Goal: Check status: Check status

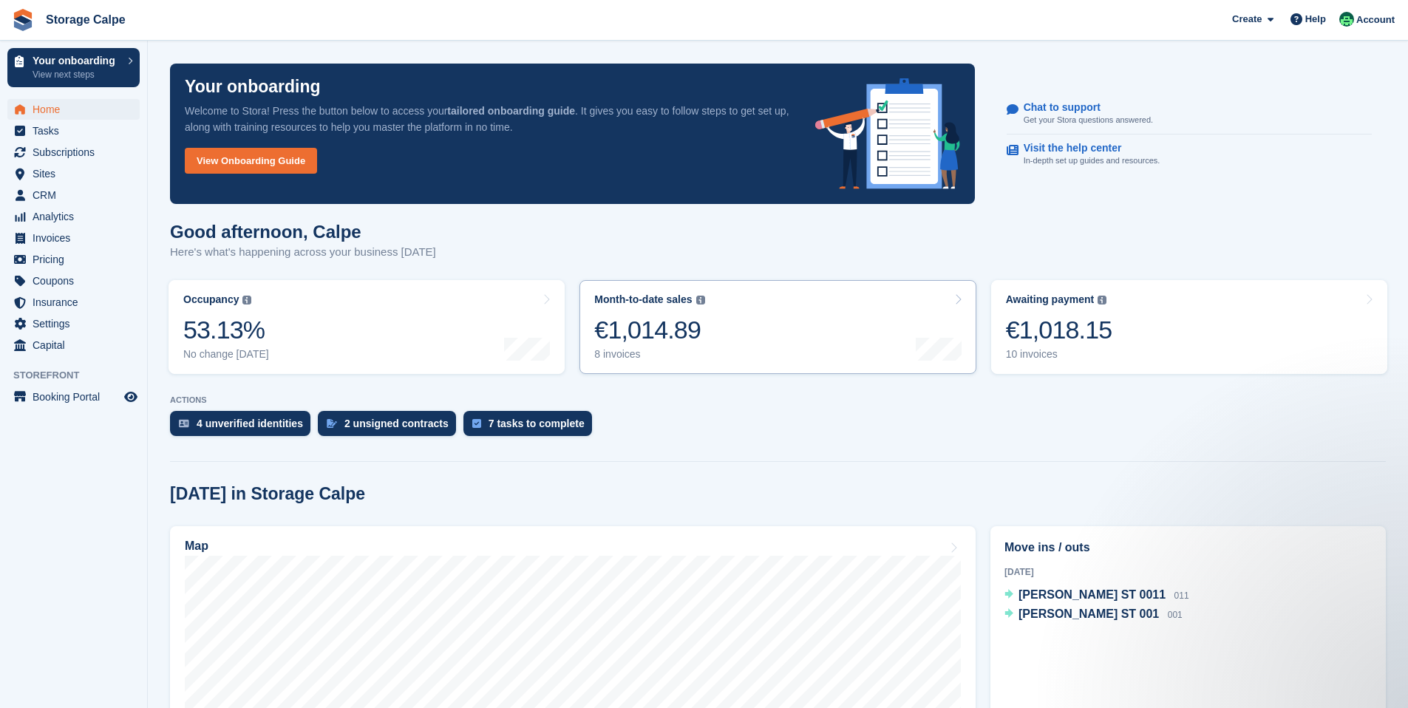
click at [677, 324] on div "€1,014.89" at bounding box center [649, 330] width 110 height 30
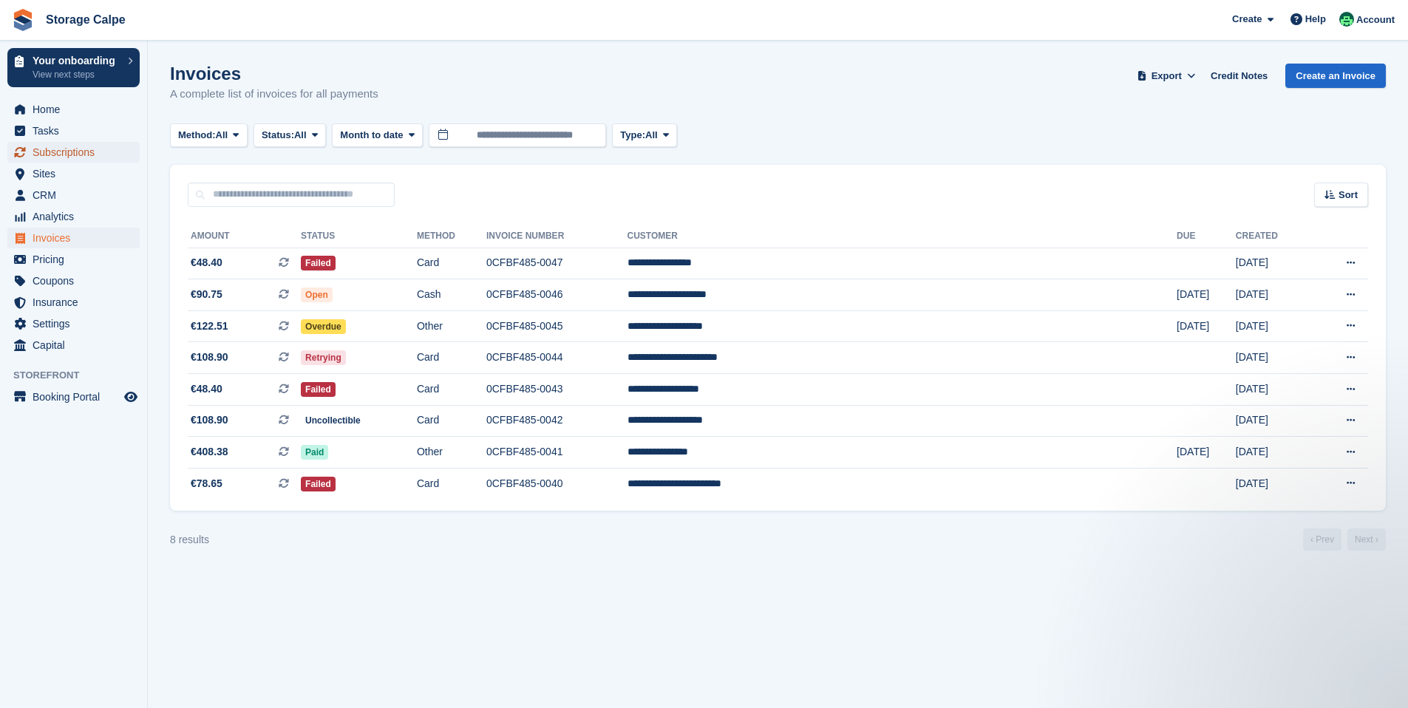
click at [61, 152] on span "Subscriptions" at bounding box center [77, 152] width 89 height 21
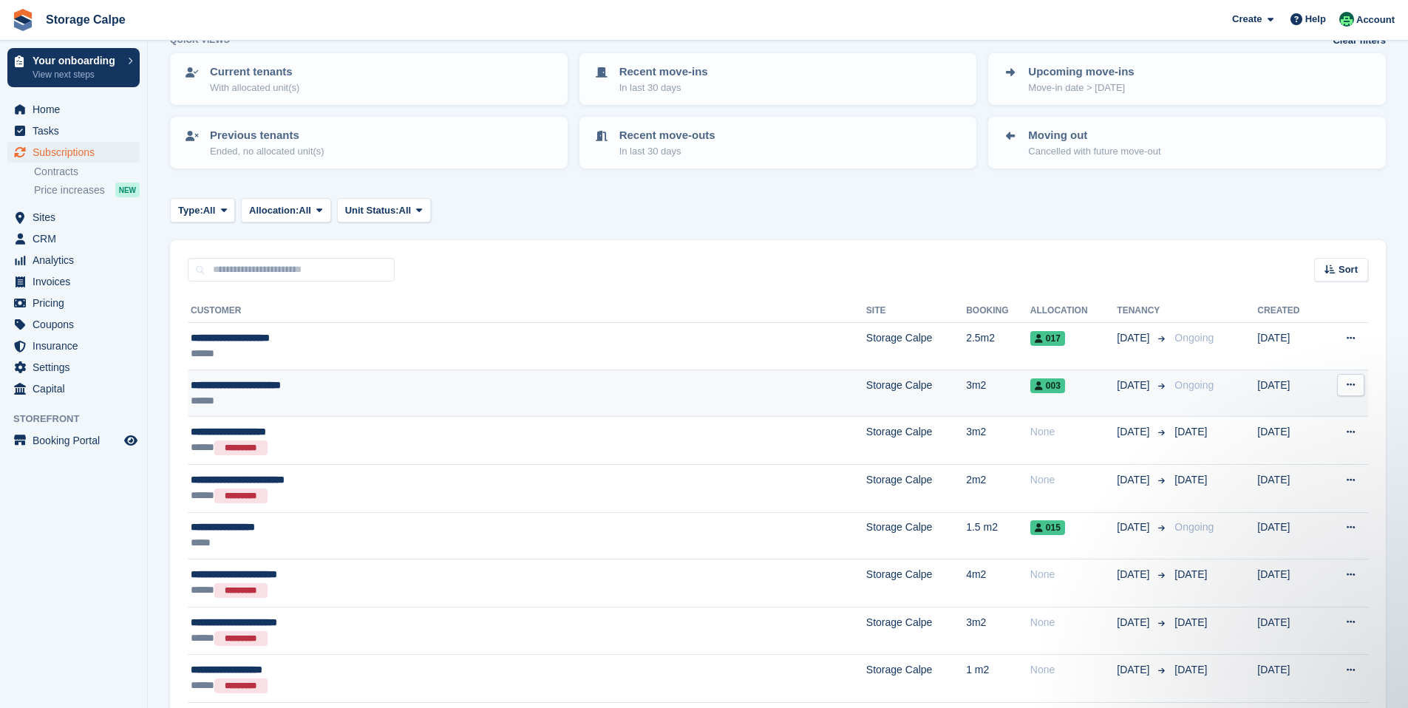
click at [277, 403] on div "******" at bounding box center [414, 401] width 446 height 16
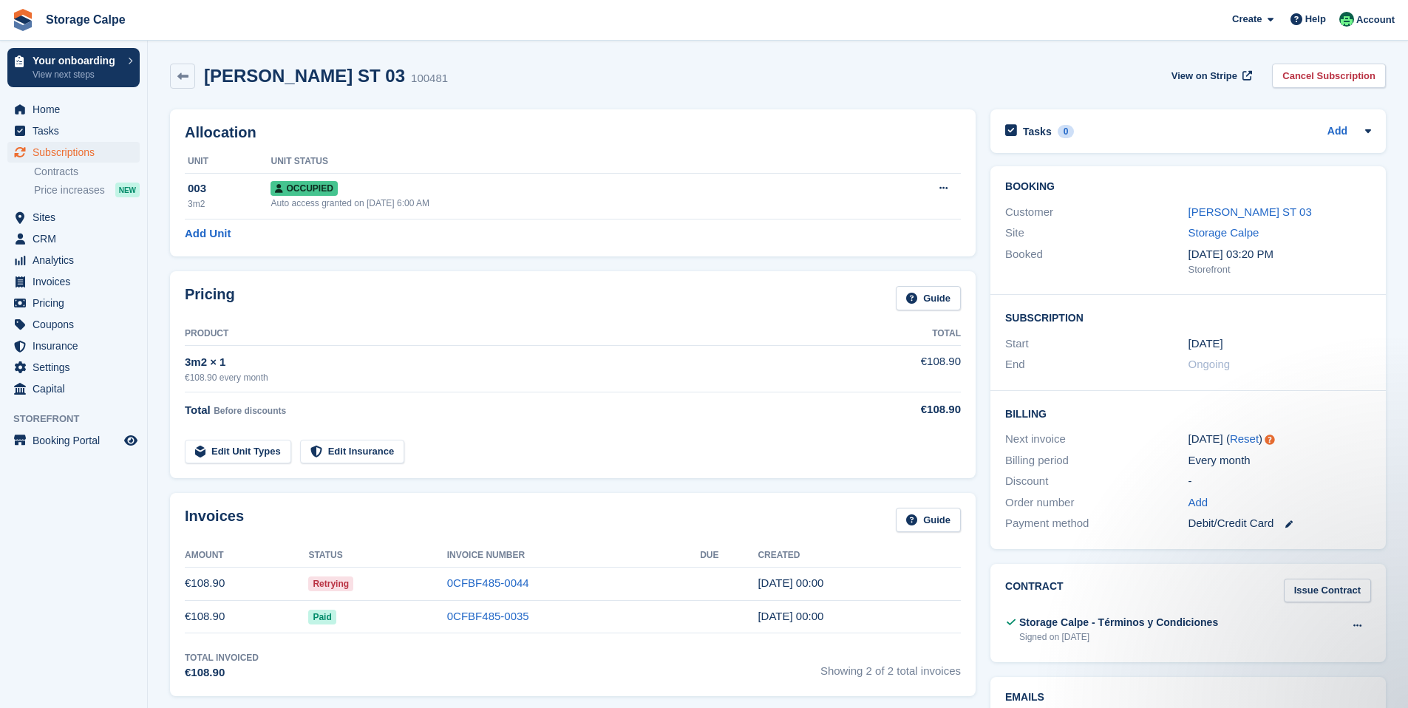
click at [337, 588] on span "Retrying" at bounding box center [330, 583] width 45 height 15
click at [457, 584] on link "0CFBF485-0044" at bounding box center [488, 582] width 82 height 13
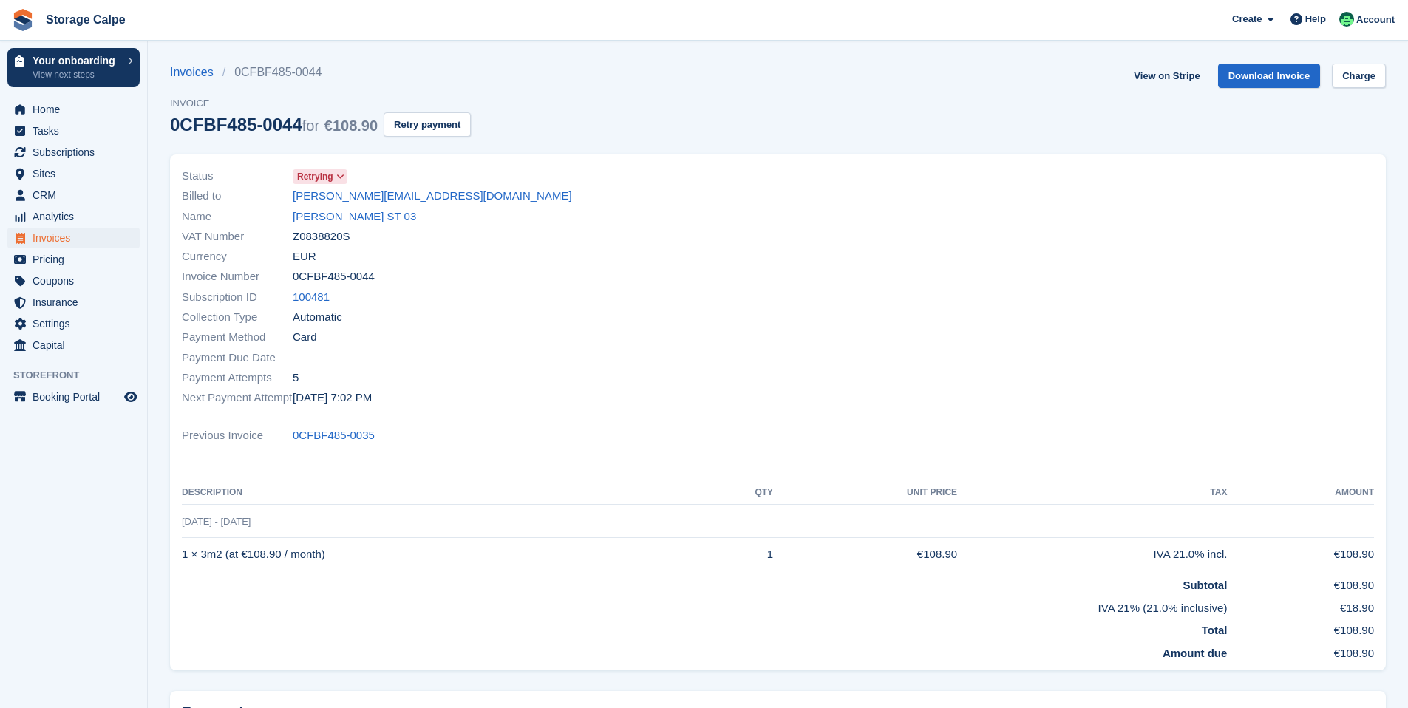
click at [322, 177] on span "Retrying" at bounding box center [315, 176] width 36 height 13
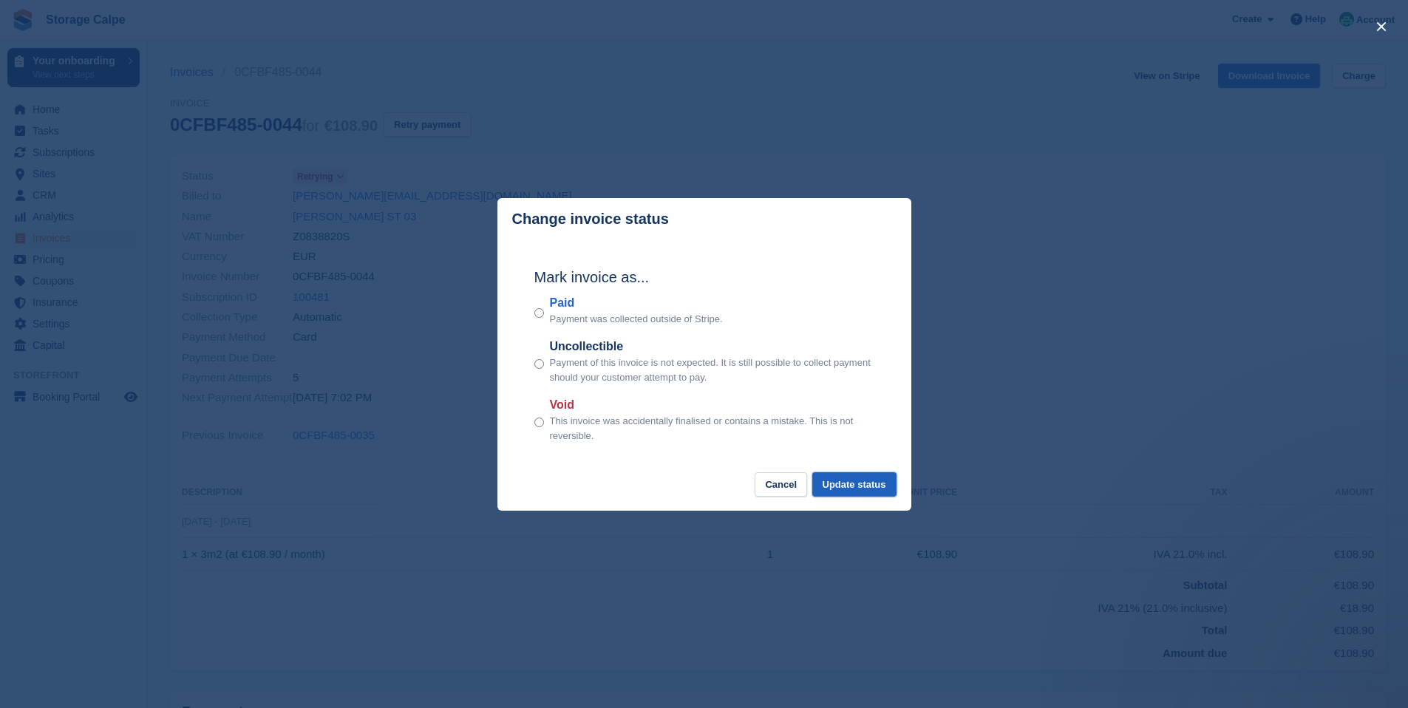
click at [868, 490] on button "Update status" at bounding box center [854, 484] width 84 height 24
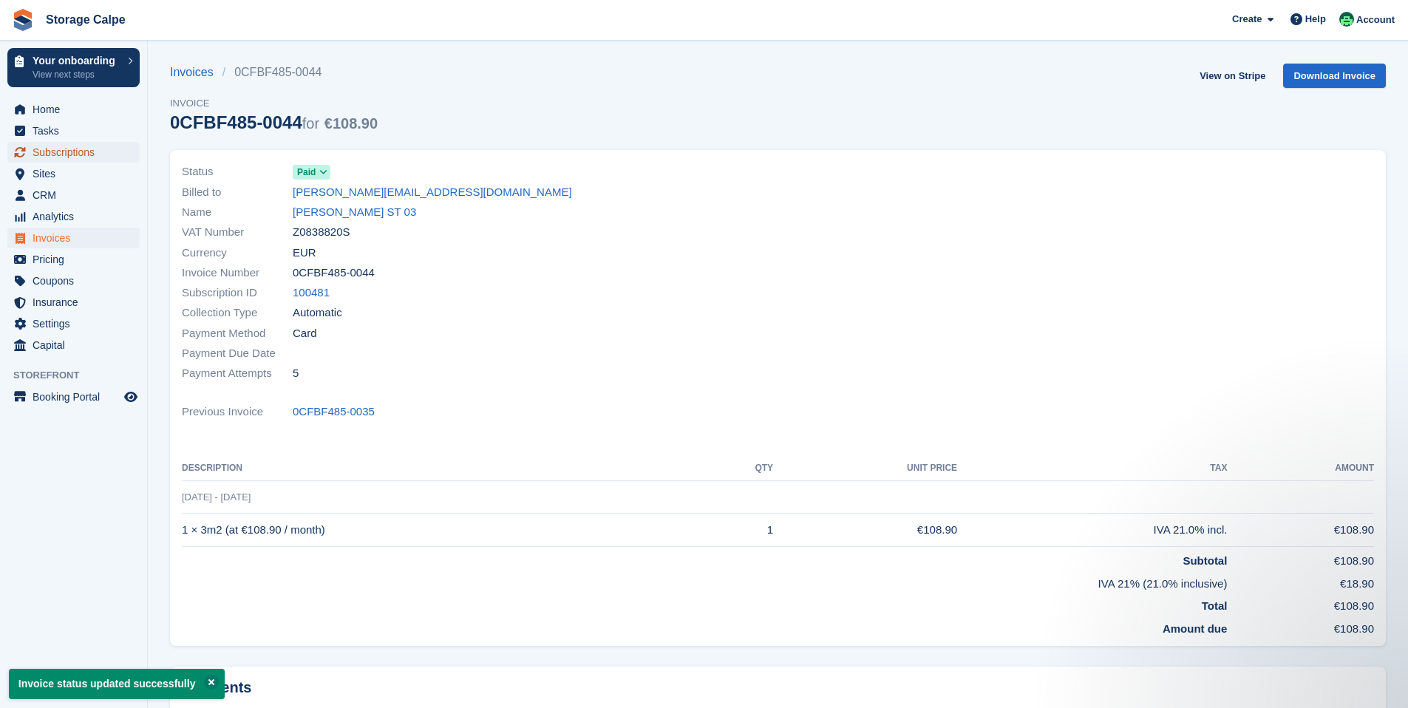
click at [59, 151] on span "Subscriptions" at bounding box center [77, 152] width 89 height 21
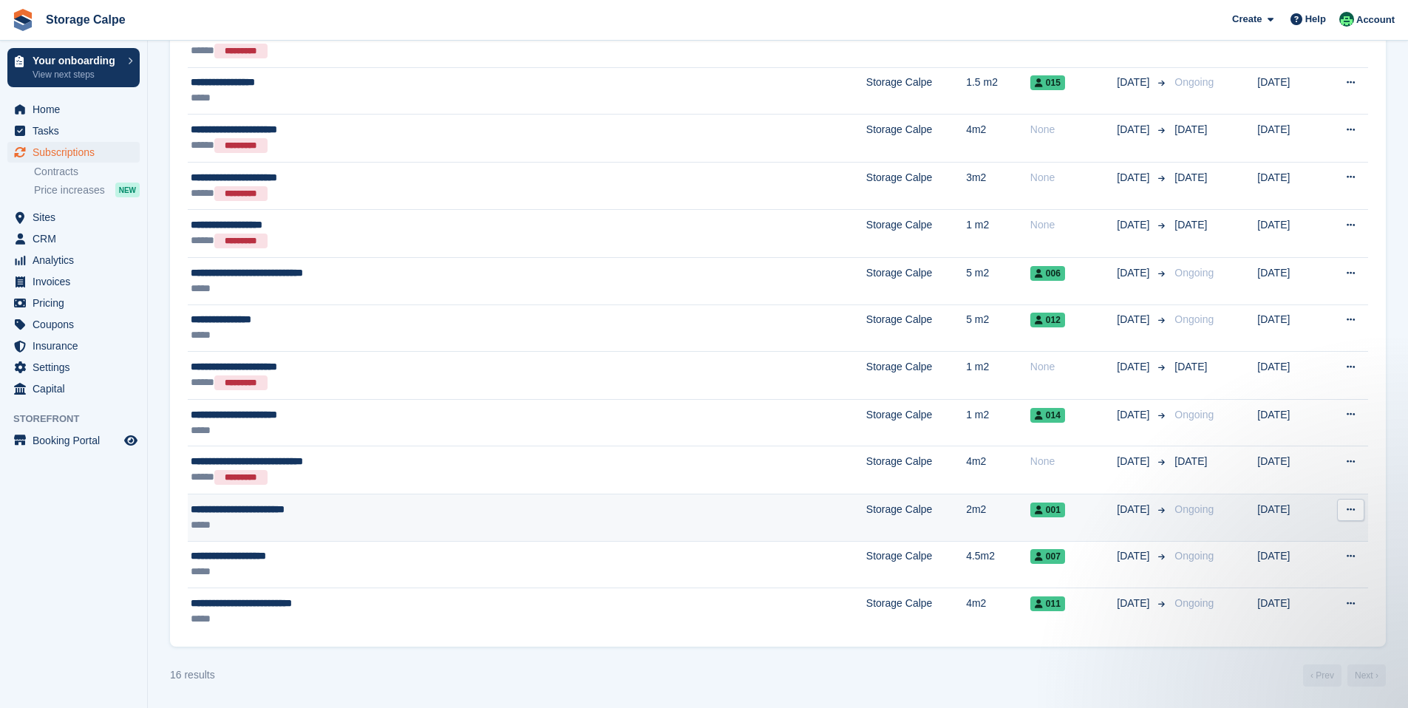
scroll to position [533, 0]
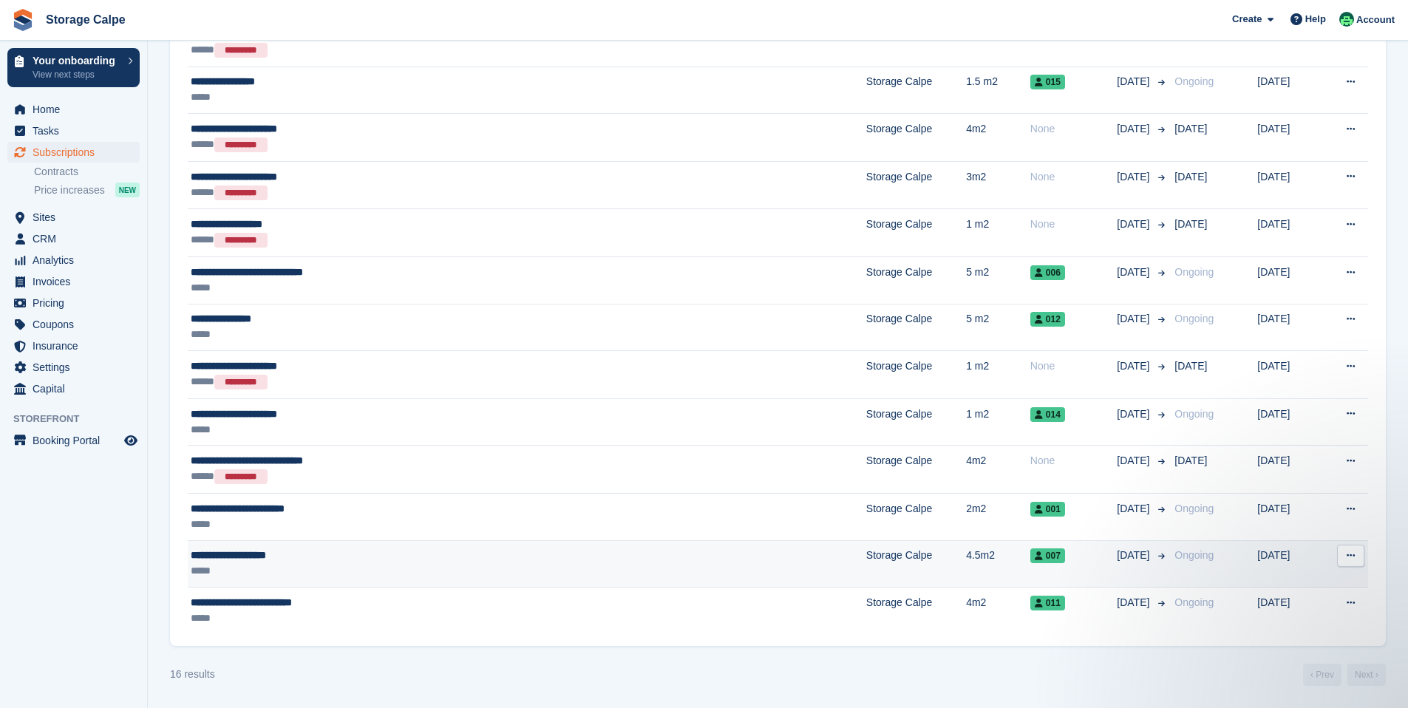
click at [251, 562] on div "**********" at bounding box center [414, 556] width 446 height 16
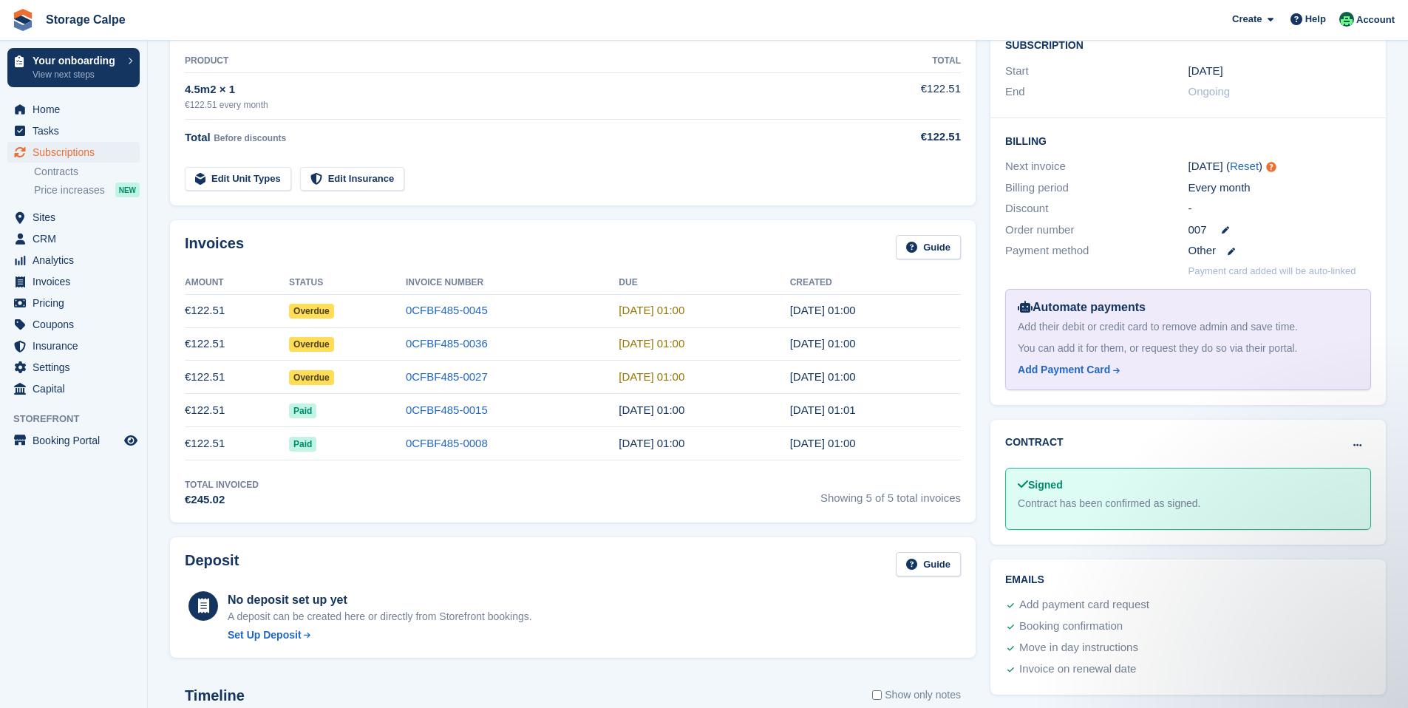
scroll to position [338, 0]
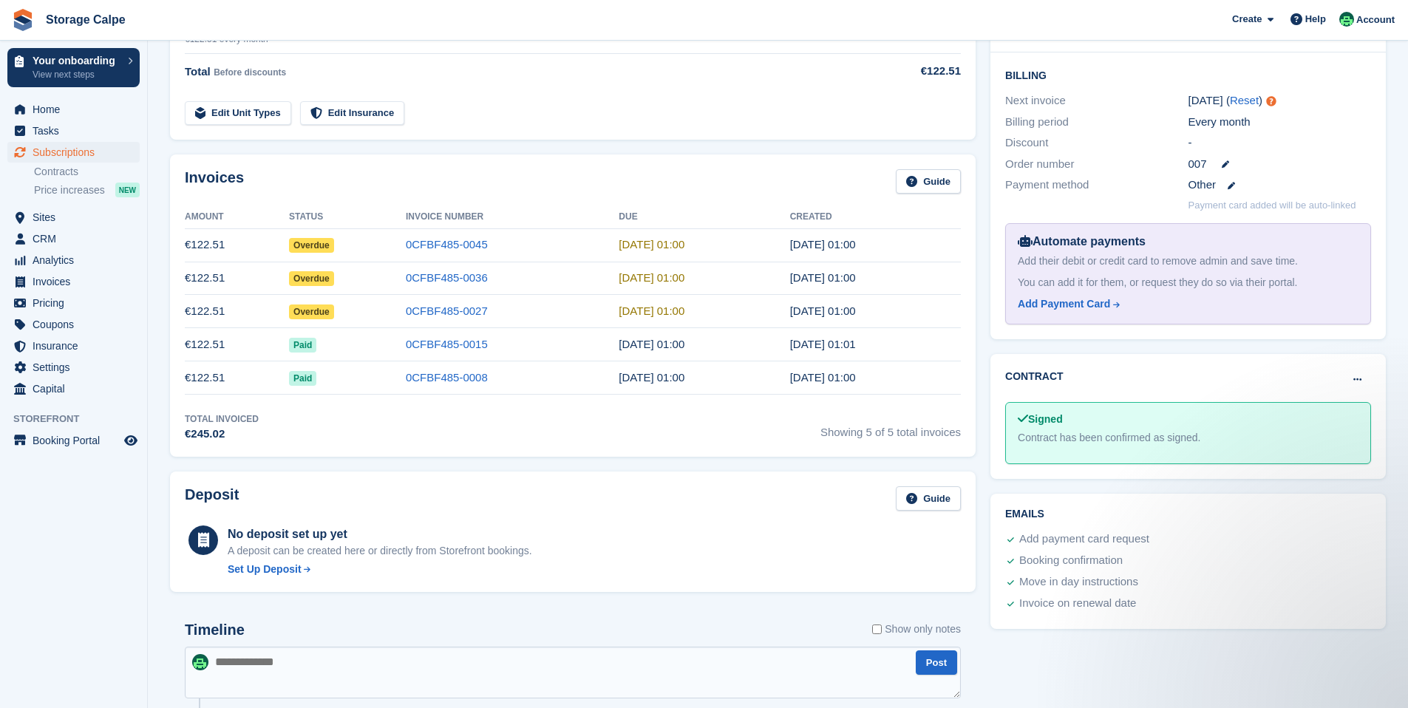
click at [1193, 443] on div "Contract has been confirmed as signed." at bounding box center [1188, 438] width 341 height 16
click at [1347, 375] on button at bounding box center [1357, 380] width 27 height 22
click at [1024, 372] on h2 "Contract" at bounding box center [1034, 377] width 58 height 16
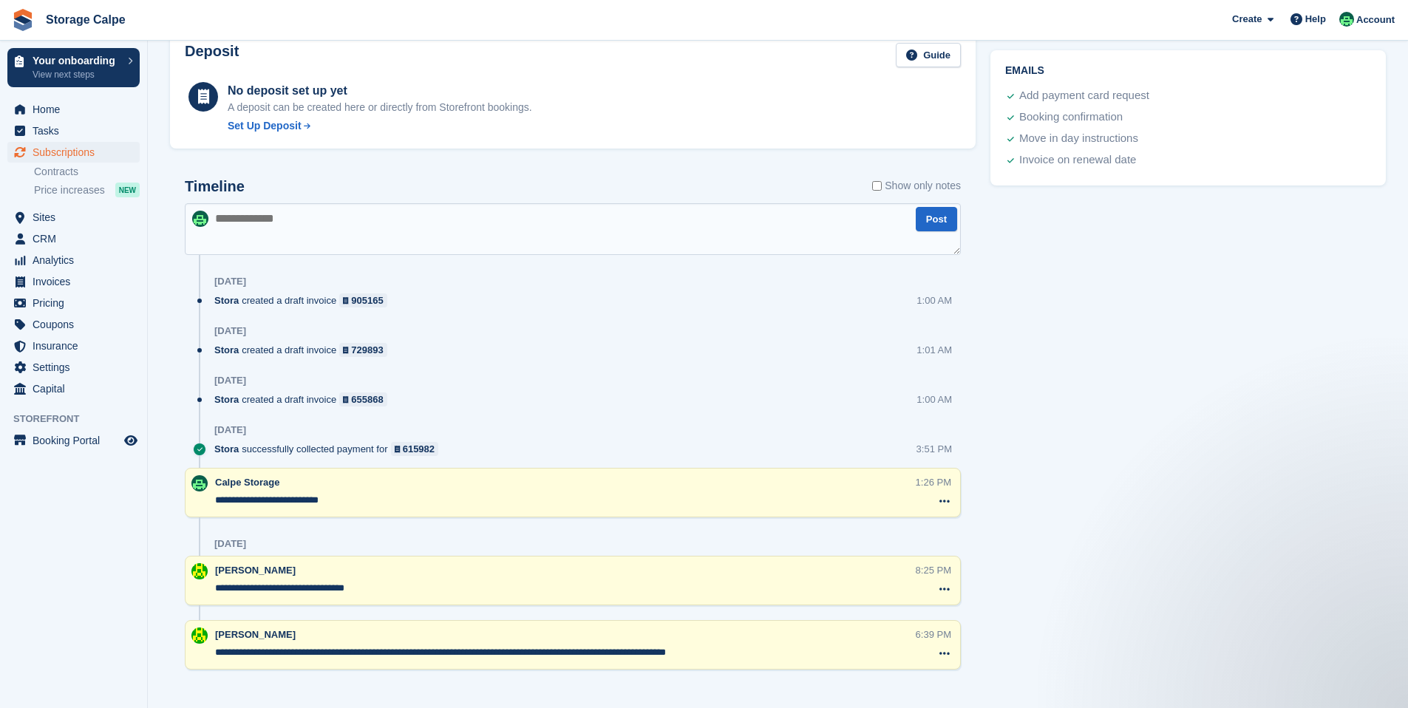
scroll to position [797, 0]
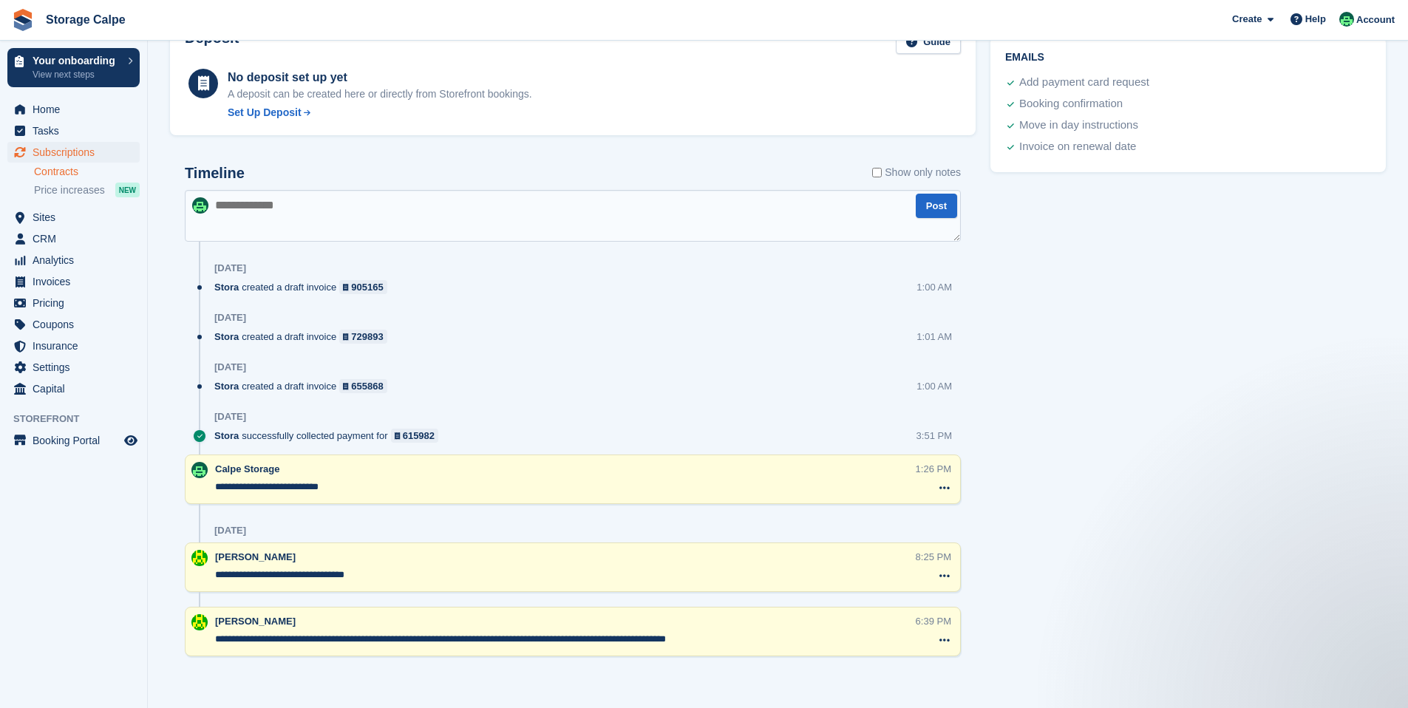
click at [73, 170] on link "Contracts" at bounding box center [87, 172] width 106 height 14
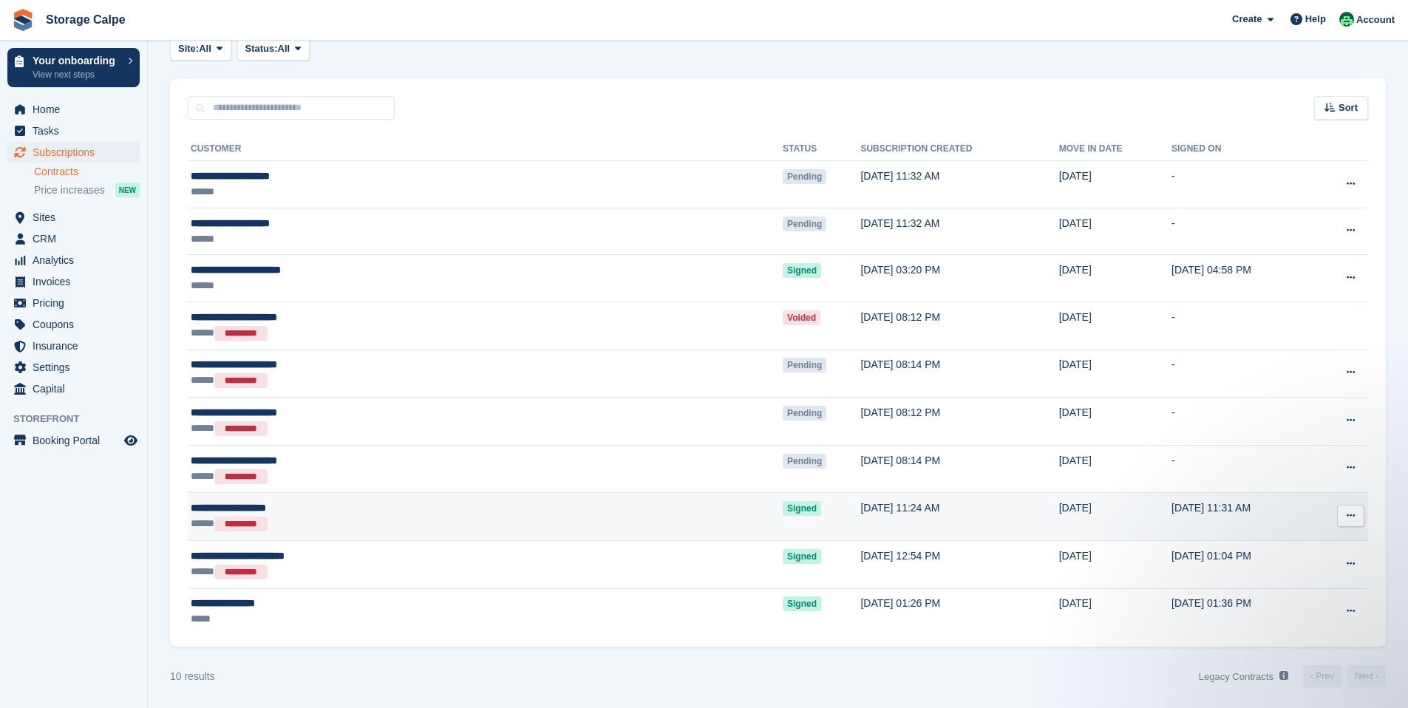
scroll to position [71, 0]
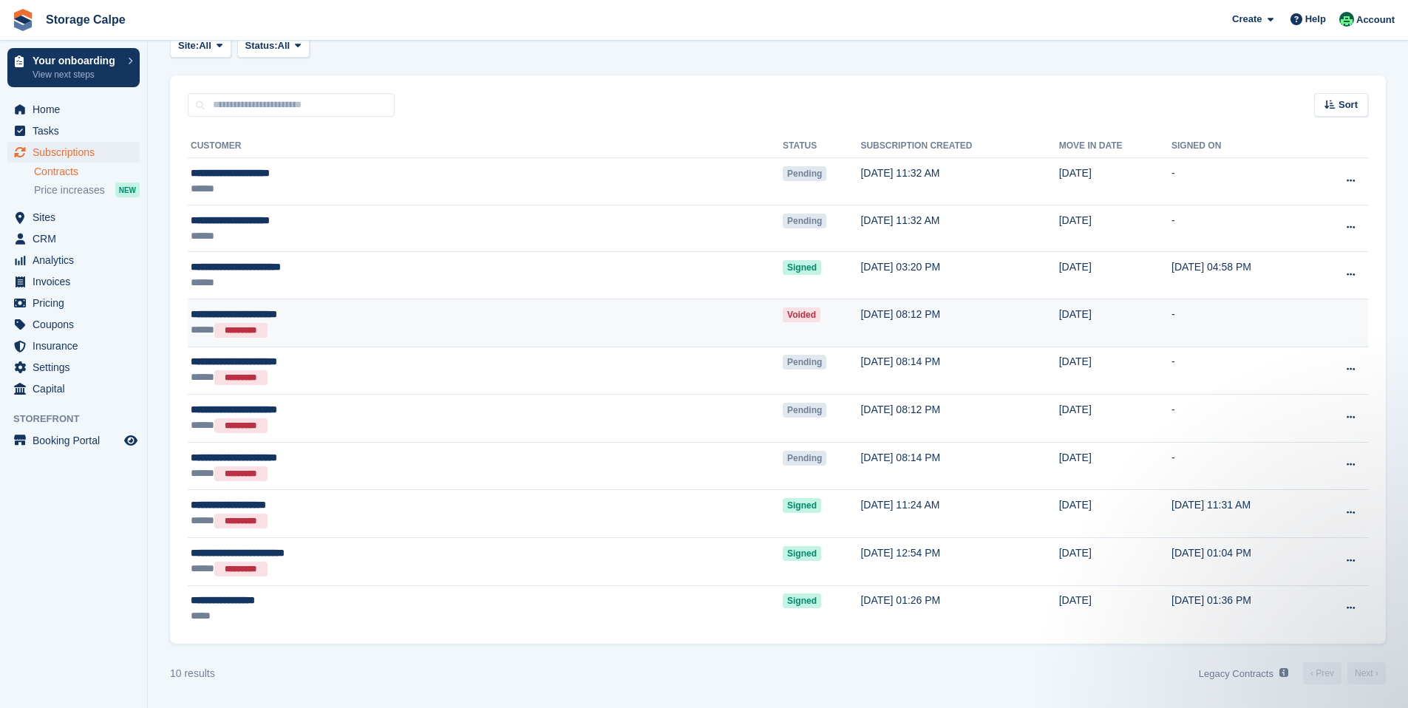
click at [783, 314] on span "Voided" at bounding box center [802, 314] width 38 height 15
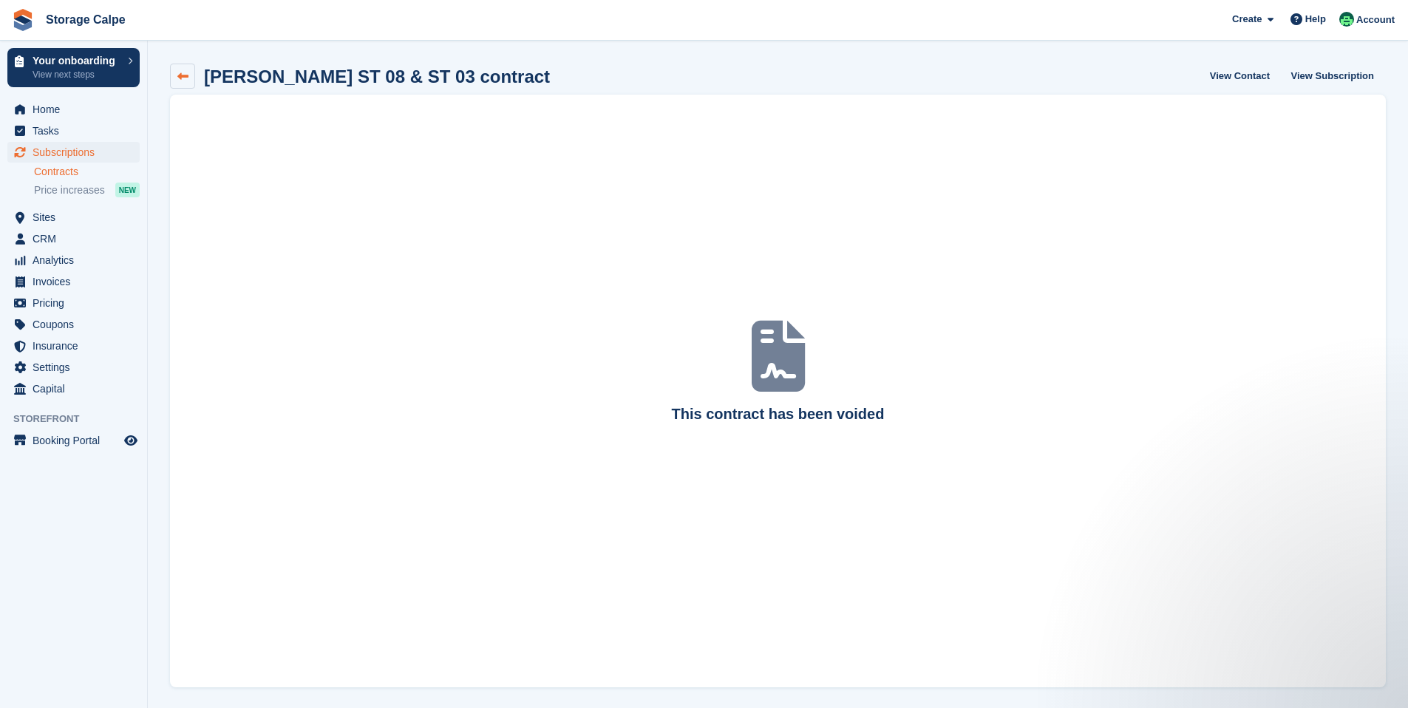
click at [173, 74] on link at bounding box center [182, 76] width 25 height 25
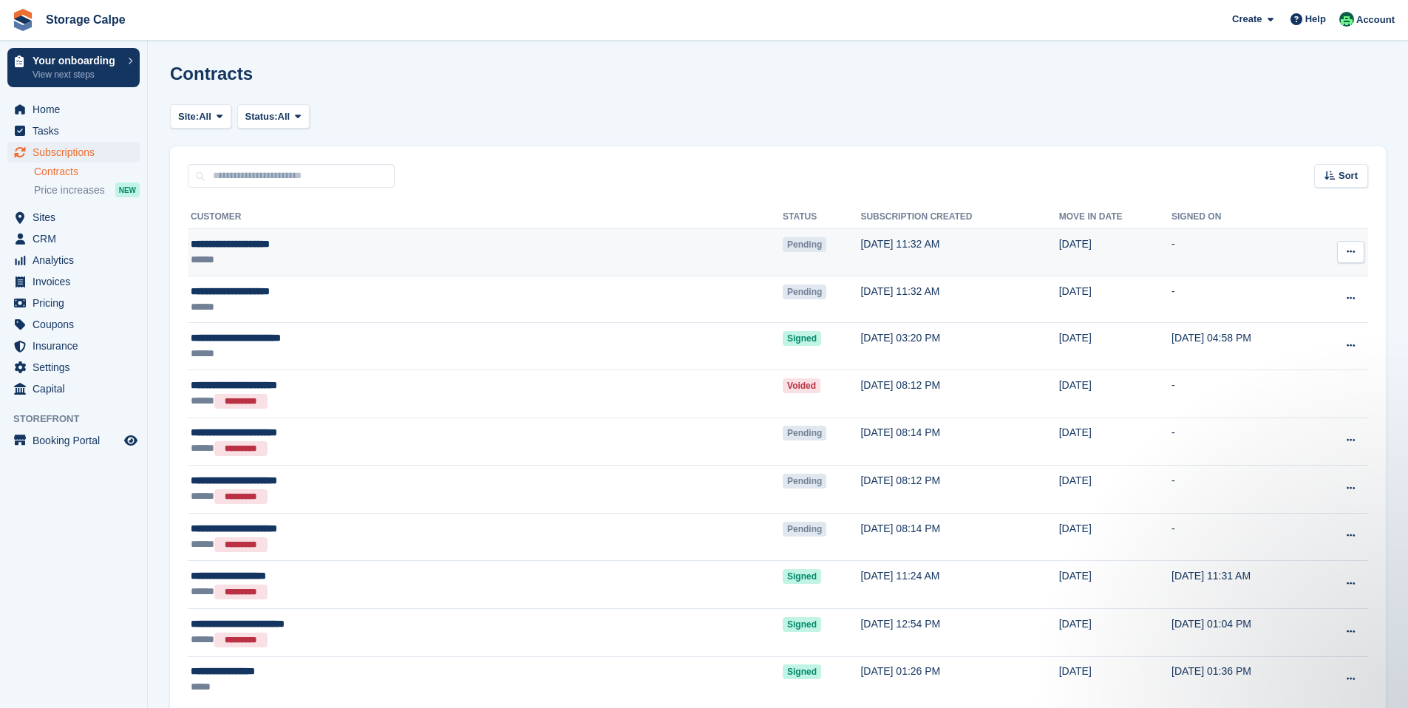
click at [783, 243] on span "Pending" at bounding box center [805, 244] width 44 height 15
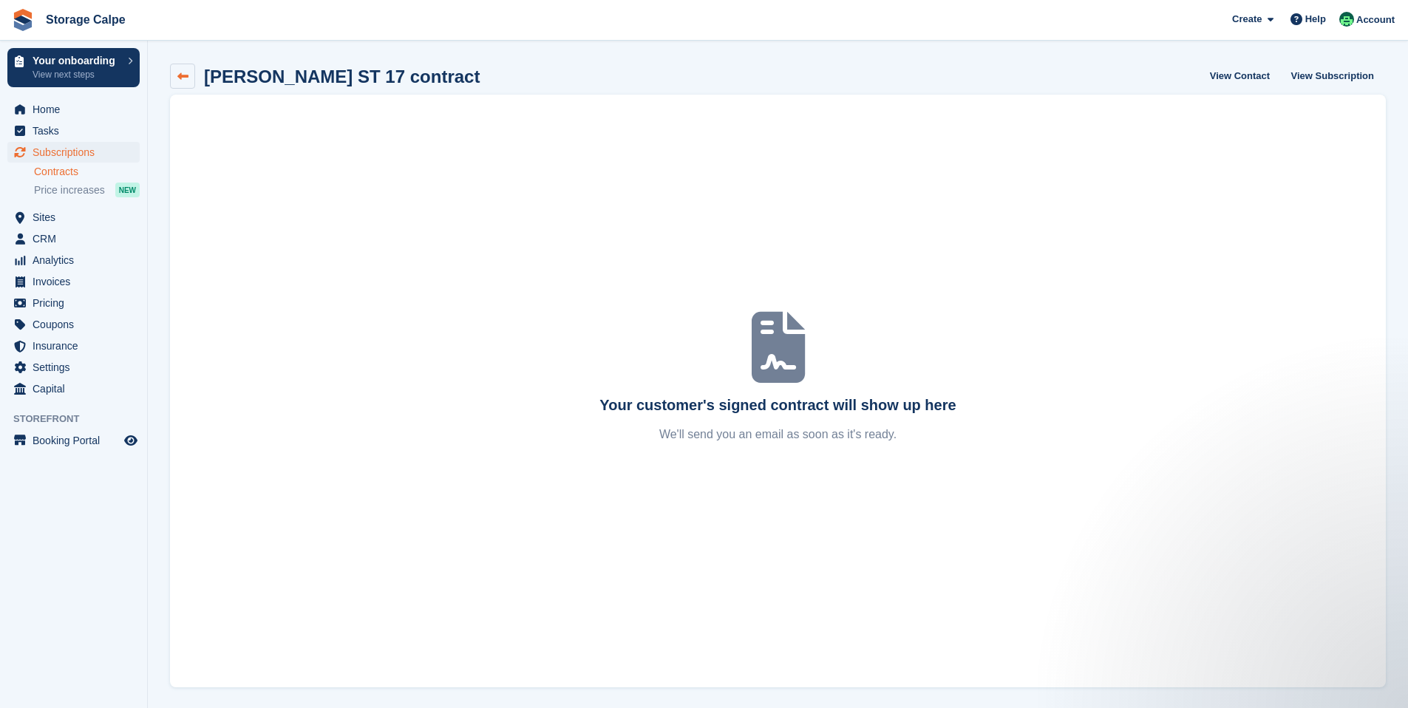
click at [183, 75] on icon at bounding box center [182, 76] width 11 height 11
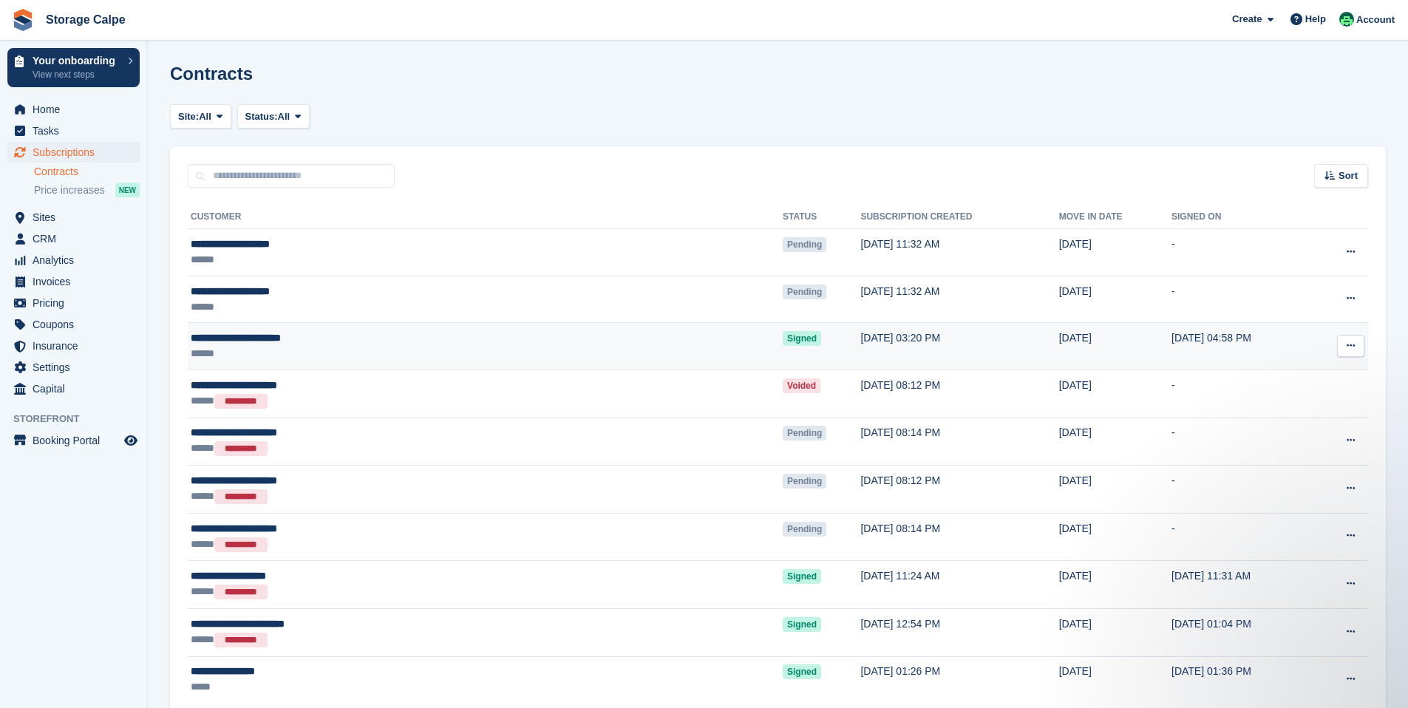
click at [783, 338] on span "Signed" at bounding box center [802, 338] width 38 height 15
